Goal: Transaction & Acquisition: Purchase product/service

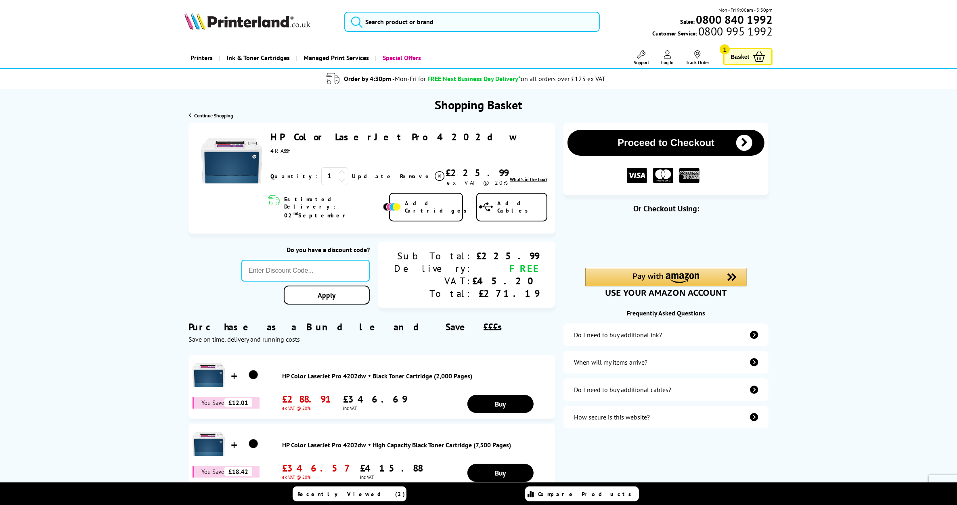
click at [51, 100] on div "Shopping Basket" at bounding box center [478, 101] width 957 height 24
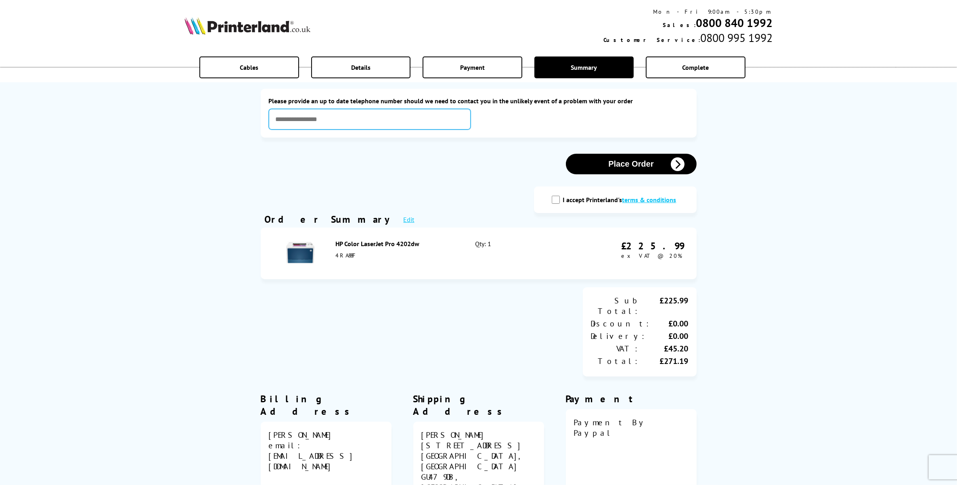
click at [294, 124] on input "text" at bounding box center [370, 119] width 202 height 21
type input "**********"
click at [630, 168] on button "Place Order" at bounding box center [631, 164] width 131 height 21
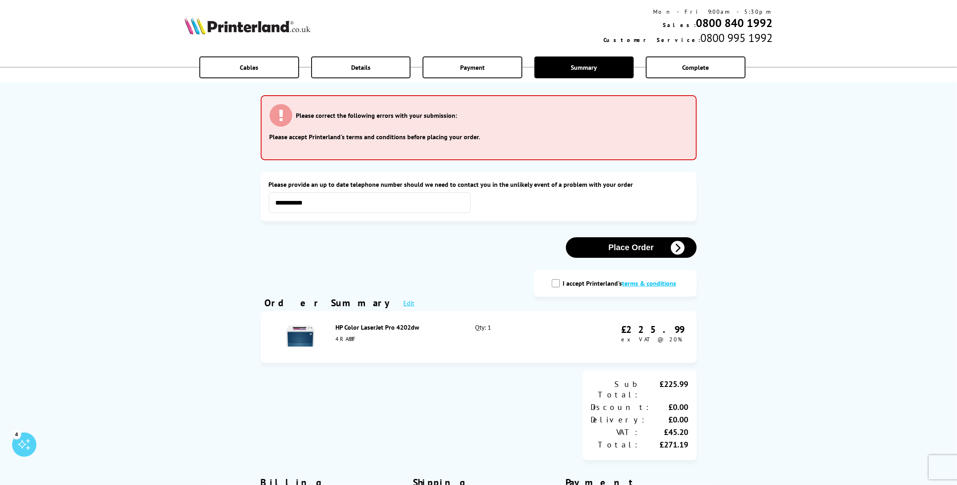
click at [558, 283] on input "I accept Printerland's terms & conditions" at bounding box center [556, 283] width 8 height 8
checkbox input "true"
click at [625, 243] on button "Place Order" at bounding box center [631, 247] width 131 height 21
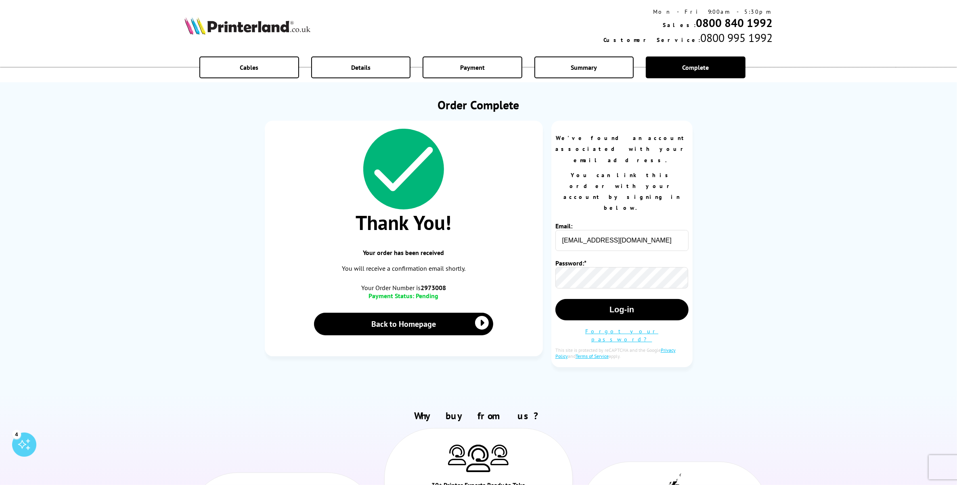
drag, startPoint x: 743, startPoint y: 292, endPoint x: 749, endPoint y: 277, distance: 15.9
click at [746, 283] on div "Cables Details Payment Summary Complete Order Complete Thank You! Your order ha…" at bounding box center [478, 192] width 957 height 384
drag, startPoint x: 575, startPoint y: 209, endPoint x: 541, endPoint y: 208, distance: 33.9
click at [541, 208] on div "Thank You! Your order has been received You will receive a confirmation email s…" at bounding box center [479, 248] width 428 height 255
drag, startPoint x: 770, startPoint y: 271, endPoint x: 766, endPoint y: 276, distance: 6.3
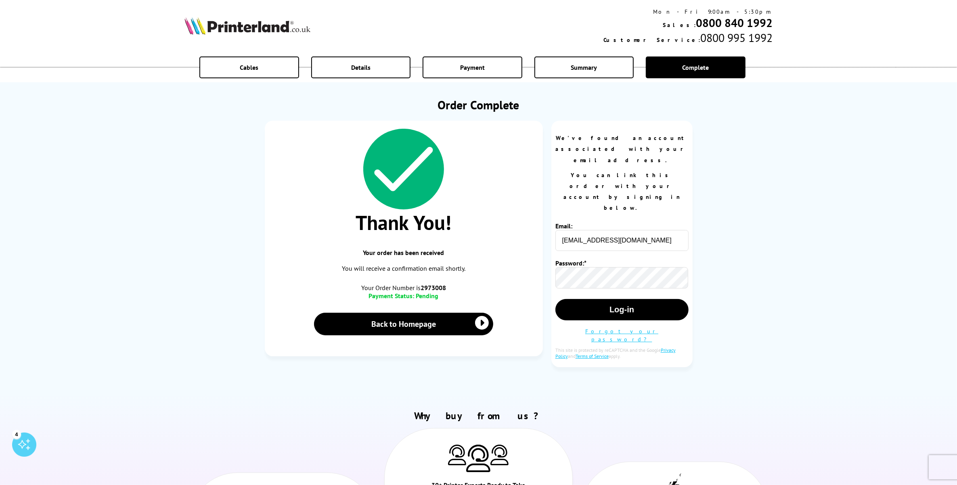
click at [768, 275] on div "Cables Details Payment Summary Complete Order Complete Thank You! Your order ha…" at bounding box center [478, 192] width 957 height 384
click at [549, 244] on div "Thank You! Your order has been received You will receive a confirmation email s…" at bounding box center [479, 248] width 428 height 255
